Goal: Task Accomplishment & Management: Use online tool/utility

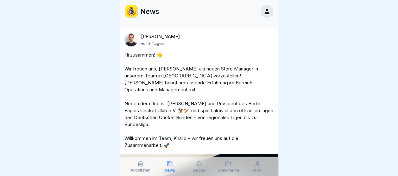
scroll to position [10062, 0]
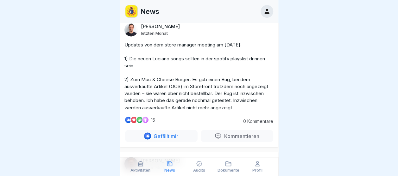
click at [202, 167] on div "Audits" at bounding box center [199, 167] width 26 height 12
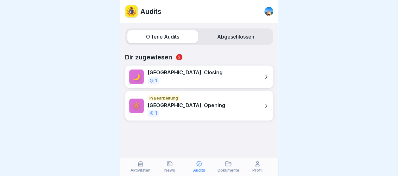
click at [198, 106] on div "🔆 In Bearbeitung [GEOGRAPHIC_DATA]: Opening 1" at bounding box center [199, 106] width 148 height 30
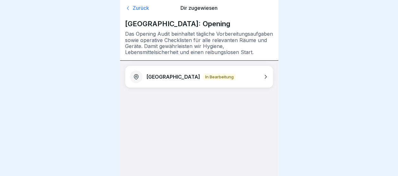
click at [266, 76] on icon at bounding box center [265, 77] width 6 height 6
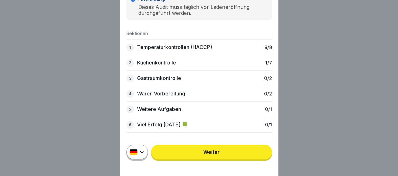
click at [171, 63] on p "Küchenkontrolle" at bounding box center [156, 63] width 39 height 6
click at [223, 157] on link "Weiter" at bounding box center [211, 152] width 121 height 15
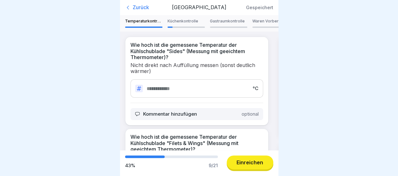
click at [184, 23] on p "Küchenkontrolle" at bounding box center [185, 21] width 37 height 4
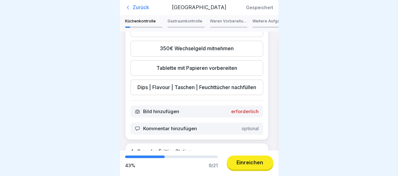
scroll to position [136, 0]
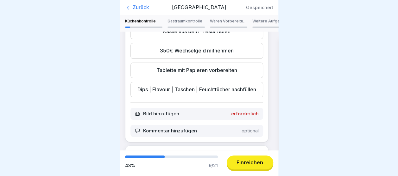
click at [222, 39] on div "Kasse aus dem Tresor holen" at bounding box center [196, 32] width 133 height 16
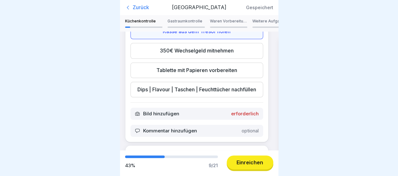
click at [216, 54] on div "350€ Wechselgeld mitnehmen" at bounding box center [196, 51] width 133 height 16
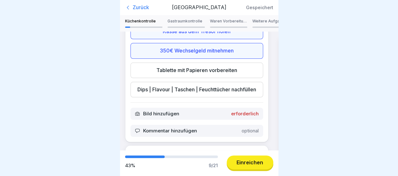
click at [202, 72] on div "Tablette mit Papieren vorbereiten" at bounding box center [196, 71] width 133 height 16
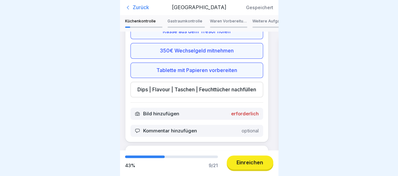
click at [194, 92] on div "Dips | Flavour | Taschen | Feuchttücher nachfüllen" at bounding box center [196, 90] width 133 height 16
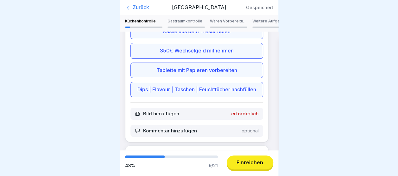
click at [238, 117] on p "erforderlich" at bounding box center [245, 114] width 28 height 6
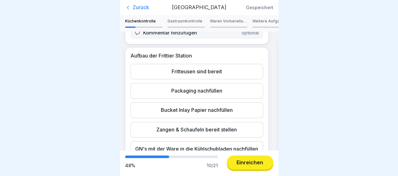
scroll to position [254, 0]
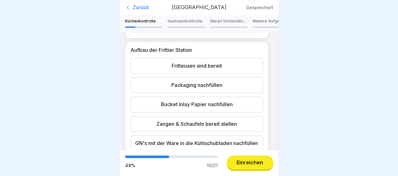
click at [217, 74] on div "Fritteusen sind bereit" at bounding box center [196, 66] width 133 height 16
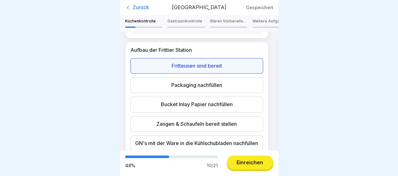
click at [207, 93] on div "Packaging nachfüllen" at bounding box center [196, 86] width 133 height 16
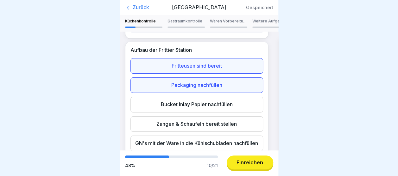
click at [195, 112] on div "Bucket Inlay Papier nachfüllen" at bounding box center [196, 105] width 133 height 16
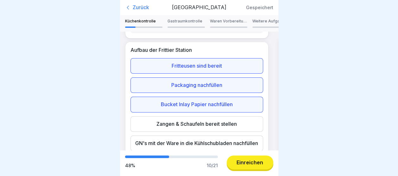
click at [186, 132] on div "Zangen & Schaufeln bereit stellen" at bounding box center [196, 125] width 133 height 16
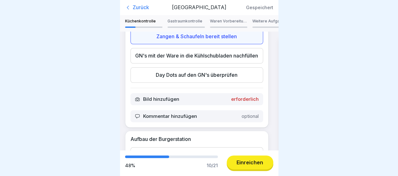
scroll to position [343, 0]
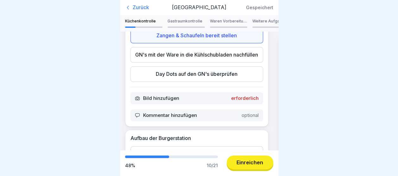
click at [219, 63] on div "GN's mit der Ware in die Kühlschubladen nachfüllen" at bounding box center [196, 55] width 133 height 16
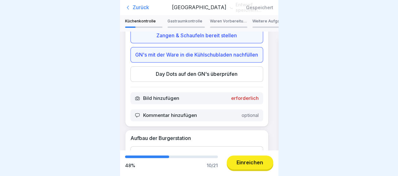
click at [201, 82] on div "Day Dots auf den GN's überprüfen" at bounding box center [196, 74] width 133 height 16
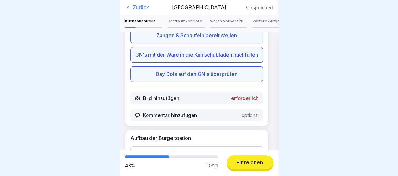
click at [248, 101] on p "erforderlich" at bounding box center [245, 99] width 28 height 6
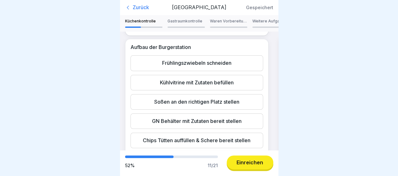
scroll to position [461, 0]
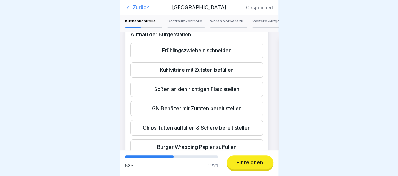
click at [222, 58] on div "Frühlingszwiebeln schneiden" at bounding box center [196, 51] width 133 height 16
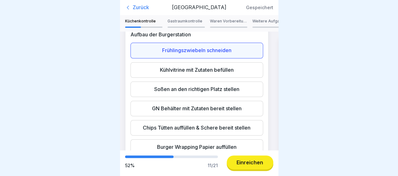
click at [214, 78] on div "Kühlvitrine mit Zutaten befüllen" at bounding box center [196, 70] width 133 height 16
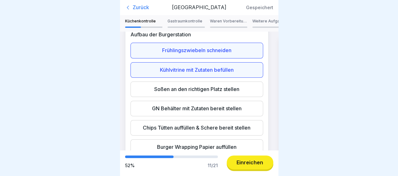
click at [204, 97] on div "Soßen an den richtigen Platz stellen" at bounding box center [196, 90] width 133 height 16
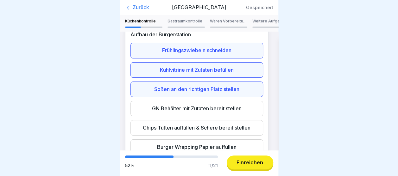
click at [198, 117] on div "GN Behälter mit Zutaten bereit stellen" at bounding box center [196, 109] width 133 height 16
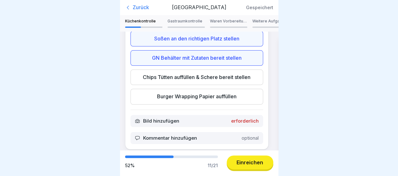
scroll to position [524, 0]
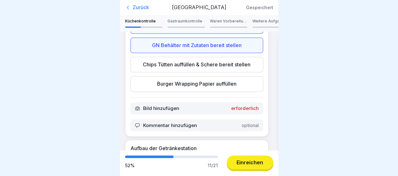
click at [221, 73] on div "Chips Tütten auffüllen & Schere bereit stellen" at bounding box center [196, 65] width 133 height 16
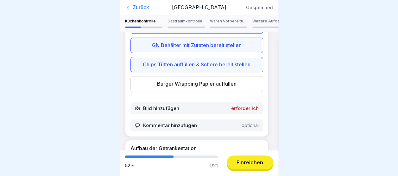
click at [215, 92] on div "Burger Wrapping Papier auffüllen" at bounding box center [196, 84] width 133 height 16
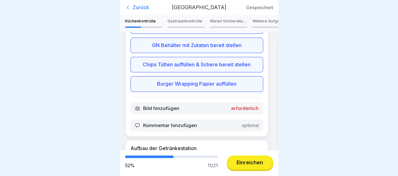
click at [248, 111] on p "erforderlich" at bounding box center [245, 109] width 28 height 6
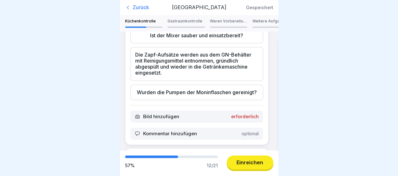
scroll to position [676, 0]
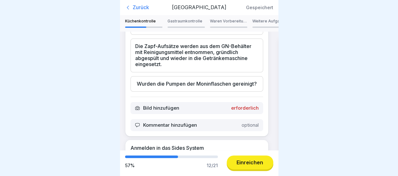
click at [231, 35] on div "Ist der Mixer sauber und einsatzbereit?" at bounding box center [196, 27] width 133 height 16
click at [221, 73] on div "Die Zapf-Aufsätze werden aus dem GN-Behälter mit Reinigungsmittel entnommen, gr…" at bounding box center [196, 56] width 133 height 34
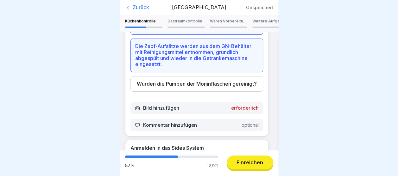
click at [196, 92] on div "Wurden die Pumpen der Moninflaschen gereinigt?" at bounding box center [196, 84] width 133 height 16
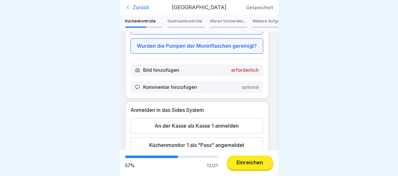
scroll to position [740, 0]
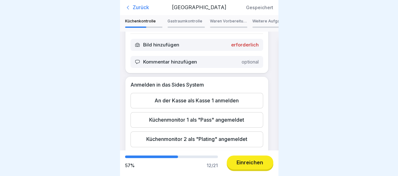
click at [236, 48] on p "erforderlich" at bounding box center [245, 45] width 28 height 6
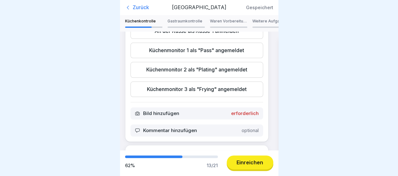
scroll to position [832, 0]
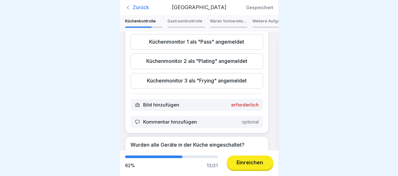
click at [213, 30] on div "An der Kasse als Kasse 1 anmelden" at bounding box center [196, 23] width 133 height 16
click at [205, 50] on div "Küchenmonitor 1 als "Pass" angemeldet" at bounding box center [196, 42] width 133 height 16
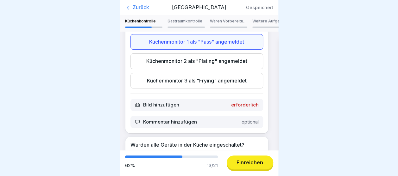
click at [193, 69] on div "Küchenmonitor 2 als "Plating" angemeldet" at bounding box center [196, 62] width 133 height 16
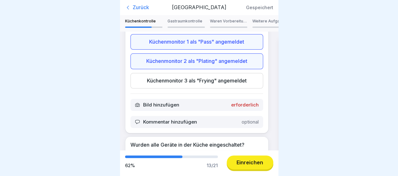
click at [186, 89] on div "Küchenmonitor 3 als "Frying" angemeldet" at bounding box center [196, 81] width 133 height 16
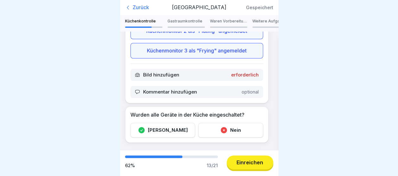
scroll to position [896, 0]
click at [242, 76] on p "erforderlich" at bounding box center [245, 75] width 28 height 6
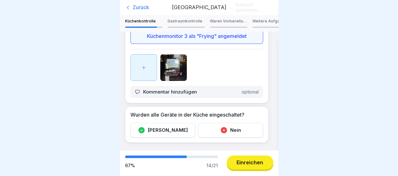
click at [156, 131] on div "Wurden alle Geräte in der Küche eingeschaltet? Ja Nein" at bounding box center [196, 125] width 143 height 36
click at [145, 127] on icon at bounding box center [141, 130] width 6 height 6
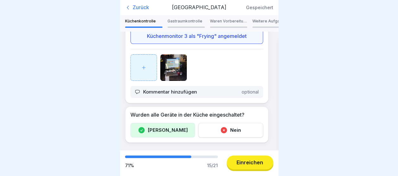
click at [184, 22] on p "Gastraumkontrolle" at bounding box center [185, 21] width 37 height 4
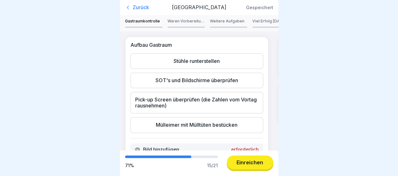
click at [186, 60] on div "Stühle runterstellen" at bounding box center [196, 62] width 133 height 16
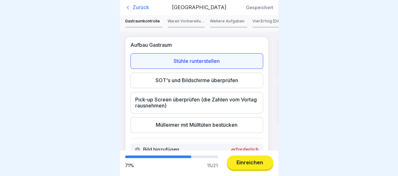
click at [174, 83] on div "SOT's und Bildschirme überprüfen" at bounding box center [196, 81] width 133 height 16
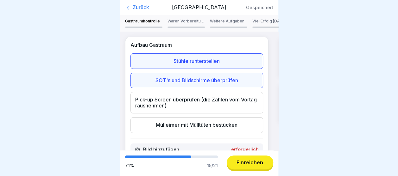
click at [162, 100] on div "Pick-up Screen überprüfen (die Zahlen vom Vortag rausnehmen)" at bounding box center [196, 103] width 133 height 22
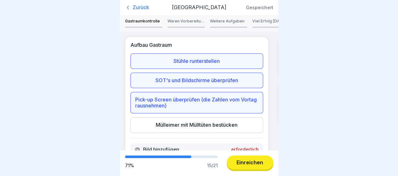
click at [174, 125] on div "Mülleimer mit Mülltüten bestücken" at bounding box center [196, 125] width 133 height 16
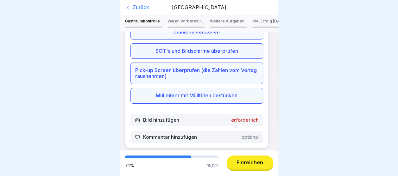
scroll to position [42, 0]
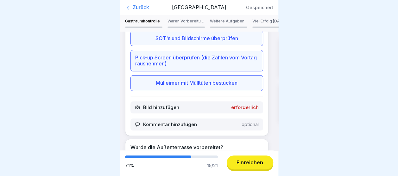
click at [243, 105] on p "erforderlich" at bounding box center [245, 108] width 28 height 6
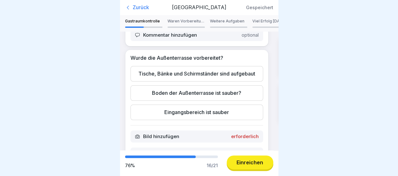
scroll to position [152, 0]
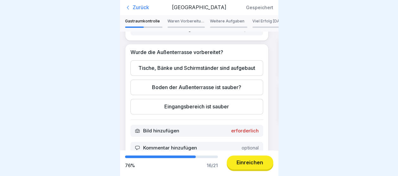
click at [208, 74] on div "Tische, Bänke und Schirmständer sind aufgebaut" at bounding box center [196, 68] width 133 height 16
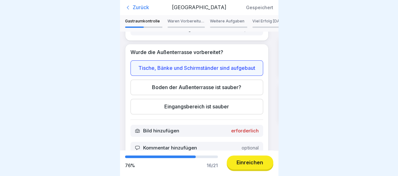
click at [200, 95] on div "Boden der Außenterrasse ist sauber?" at bounding box center [196, 88] width 133 height 16
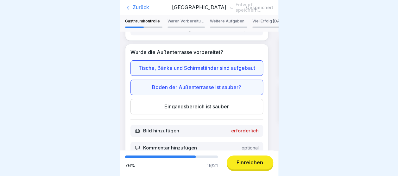
click at [186, 115] on div "Eingangsbereich ist sauber" at bounding box center [196, 107] width 133 height 16
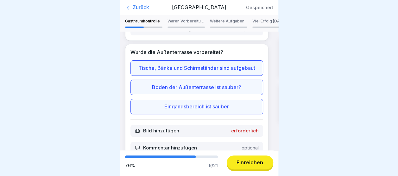
click at [240, 134] on p "erforderlich" at bounding box center [245, 131] width 28 height 6
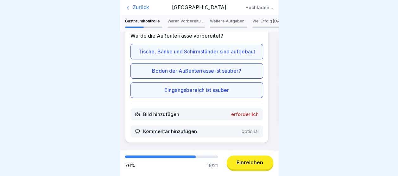
scroll to position [182, 0]
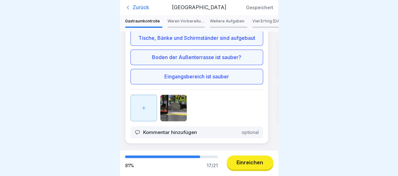
click at [183, 22] on p "Waren Vorbereitung" at bounding box center [185, 21] width 37 height 4
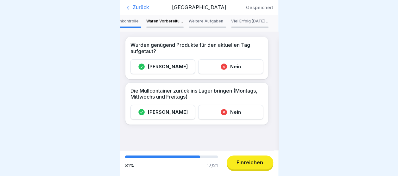
click at [174, 67] on div "[PERSON_NAME]" at bounding box center [162, 67] width 65 height 15
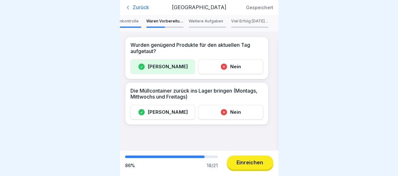
click at [145, 109] on icon at bounding box center [141, 112] width 6 height 6
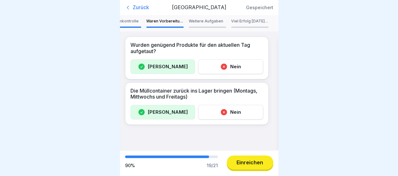
click at [200, 20] on p "Weitere Aufgaben" at bounding box center [207, 21] width 37 height 4
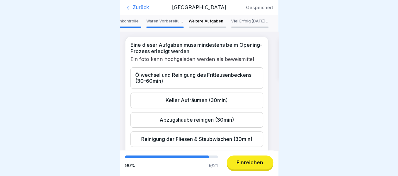
click at [232, 120] on div "Abzugshaube reinigen (30min)" at bounding box center [196, 120] width 133 height 16
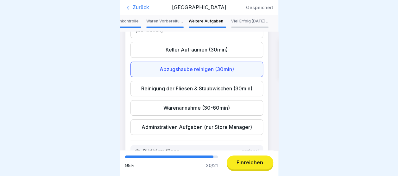
scroll to position [63, 0]
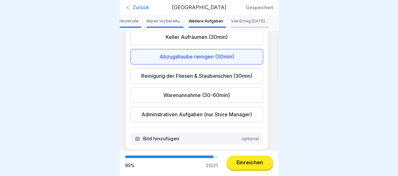
click at [213, 74] on div "Reinigung der Fliesen & Staubwischen (30min)" at bounding box center [196, 76] width 133 height 16
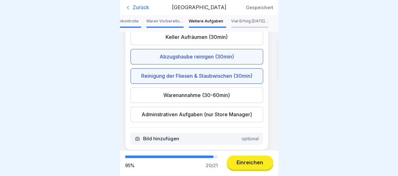
click at [236, 22] on p "Viel Erfolg [DATE] 🍀" at bounding box center [249, 21] width 37 height 4
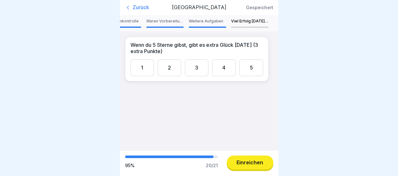
click at [244, 68] on div "5" at bounding box center [250, 68] width 23 height 17
click at [259, 170] on button "Einreichen" at bounding box center [250, 163] width 47 height 14
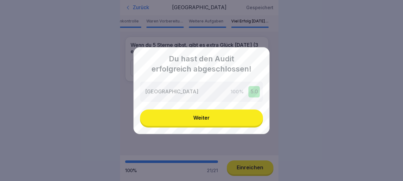
click at [224, 113] on button "Weiter" at bounding box center [201, 118] width 123 height 16
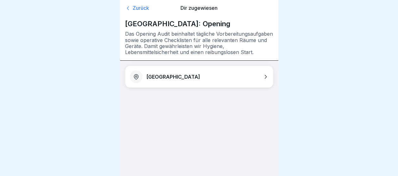
click at [145, 9] on div "Zurück" at bounding box center [148, 8] width 47 height 6
